Goal: Use online tool/utility: Utilize a website feature to perform a specific function

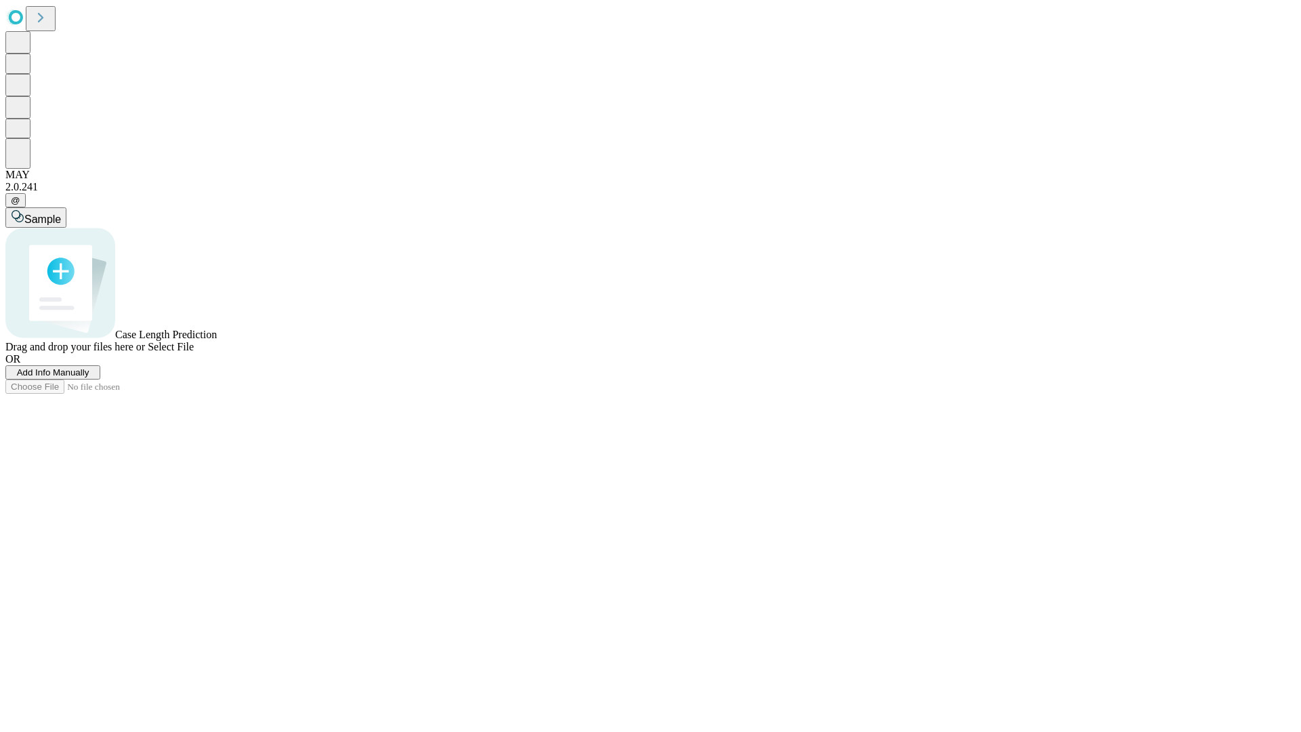
click at [89, 378] on span "Add Info Manually" at bounding box center [53, 372] width 73 height 10
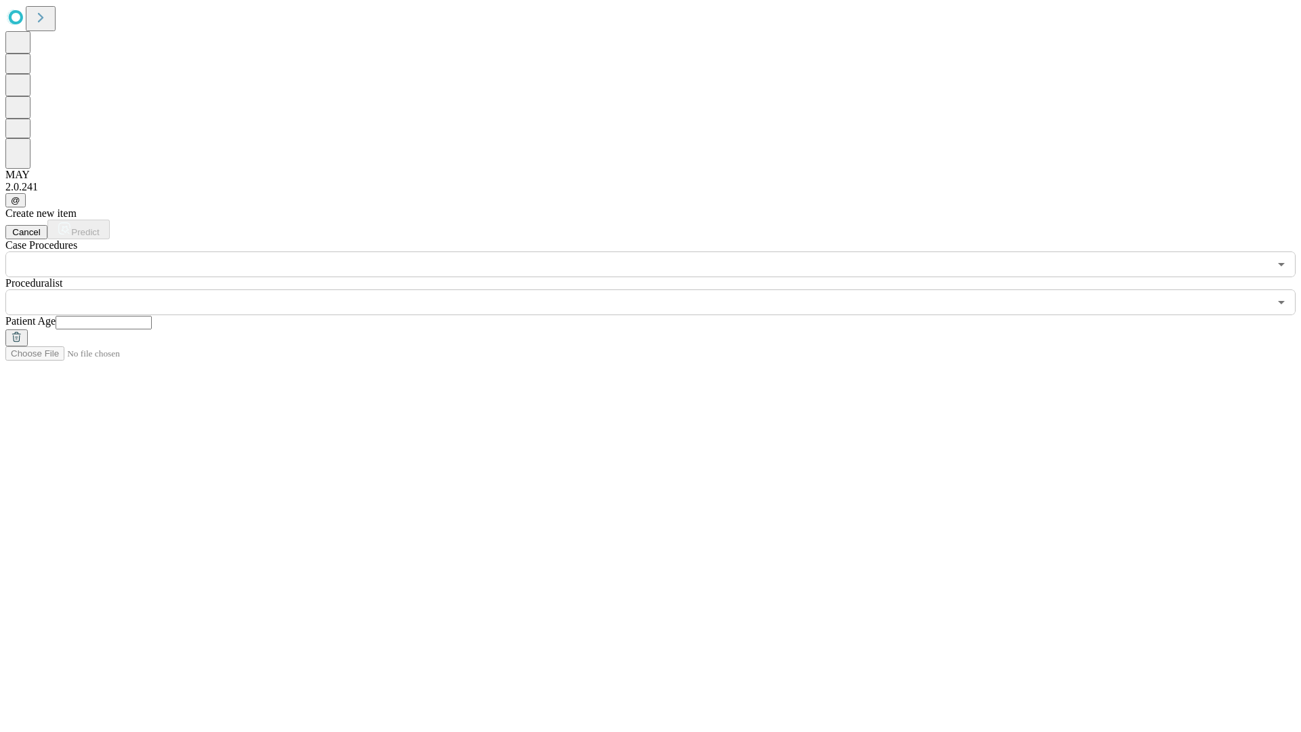
click at [152, 316] on input "text" at bounding box center [104, 323] width 96 height 14
type input "*"
click at [660, 289] on input "text" at bounding box center [637, 302] width 1264 height 26
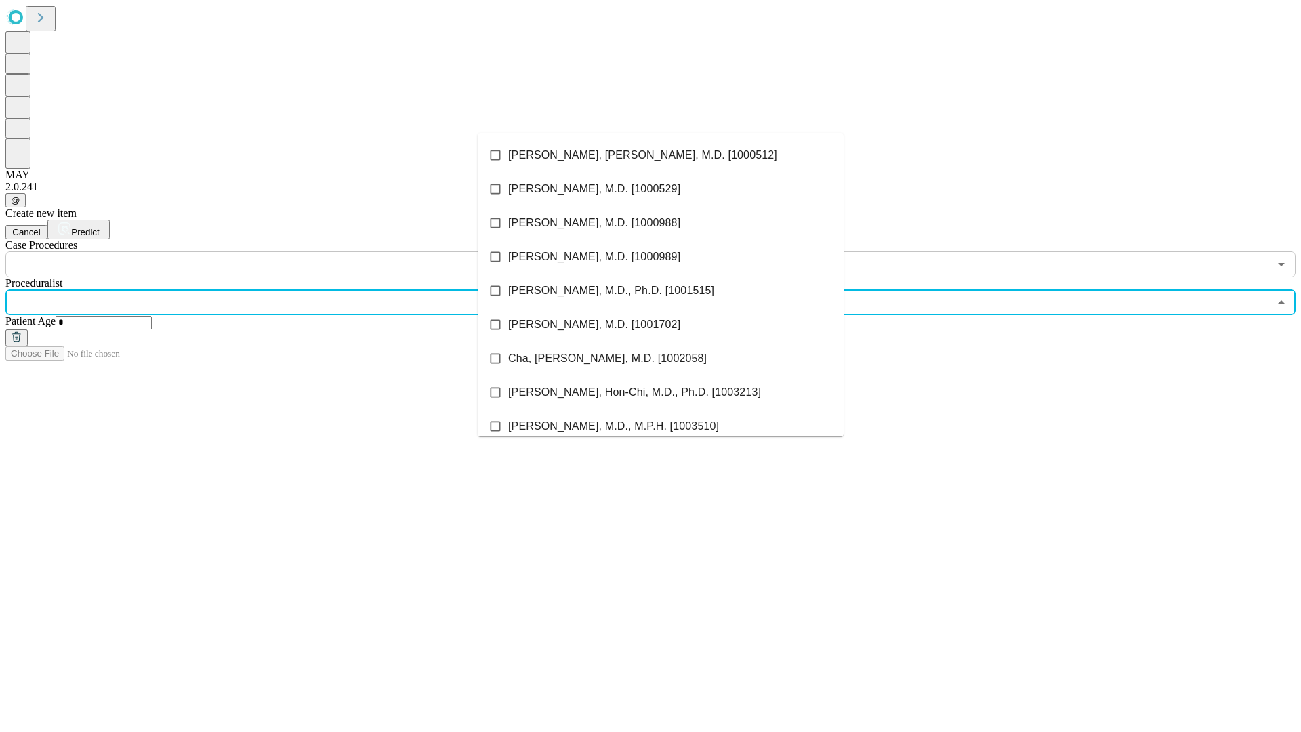
click at [661, 155] on li "[PERSON_NAME], [PERSON_NAME], M.D. [1000512]" at bounding box center [661, 155] width 366 height 34
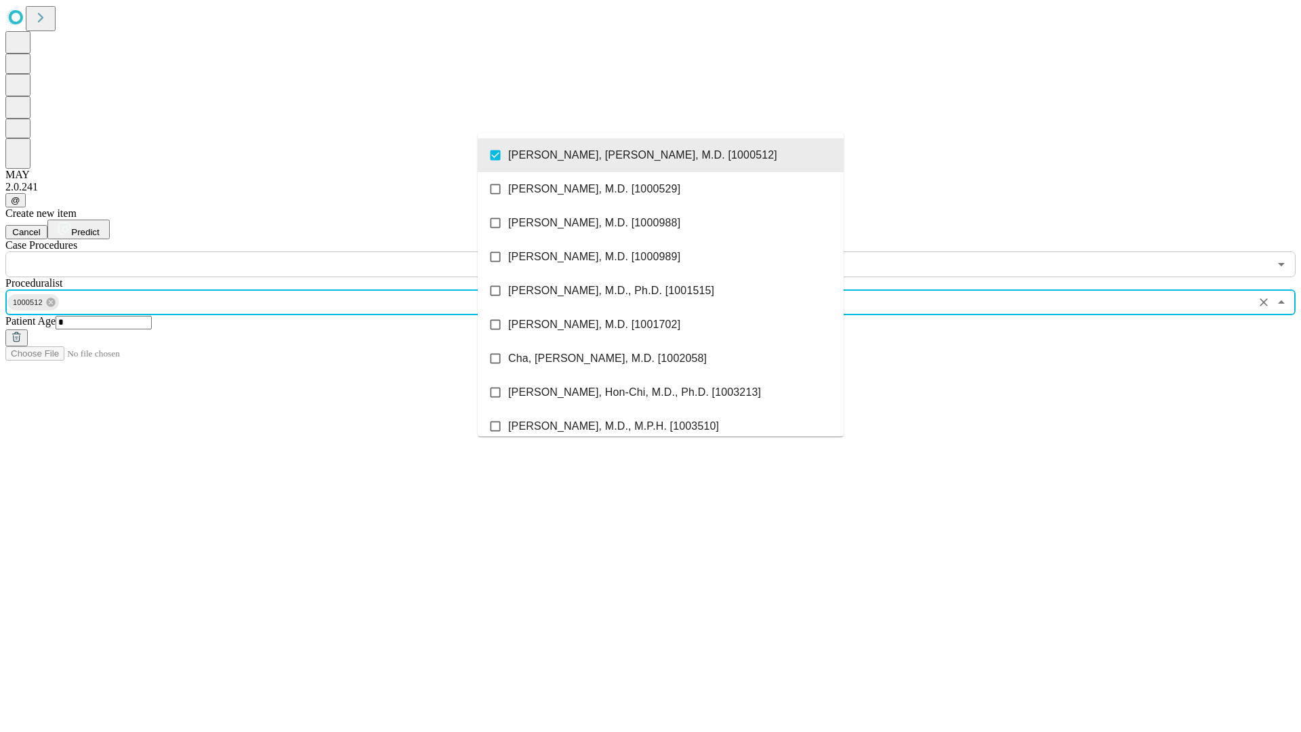
click at [285, 251] on input "text" at bounding box center [637, 264] width 1264 height 26
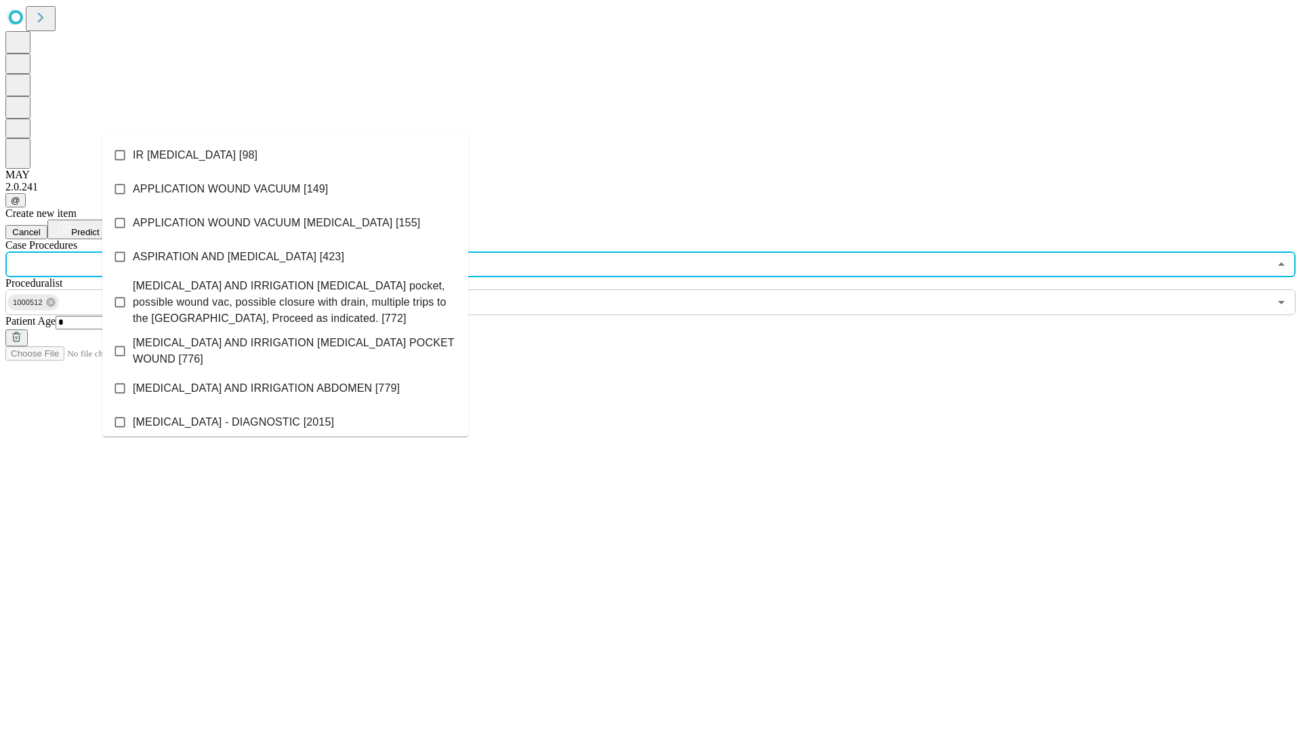
click at [285, 155] on li "IR [MEDICAL_DATA] [98]" at bounding box center [285, 155] width 366 height 34
click at [99, 227] on span "Predict" at bounding box center [85, 232] width 28 height 10
